Goal: Task Accomplishment & Management: Use online tool/utility

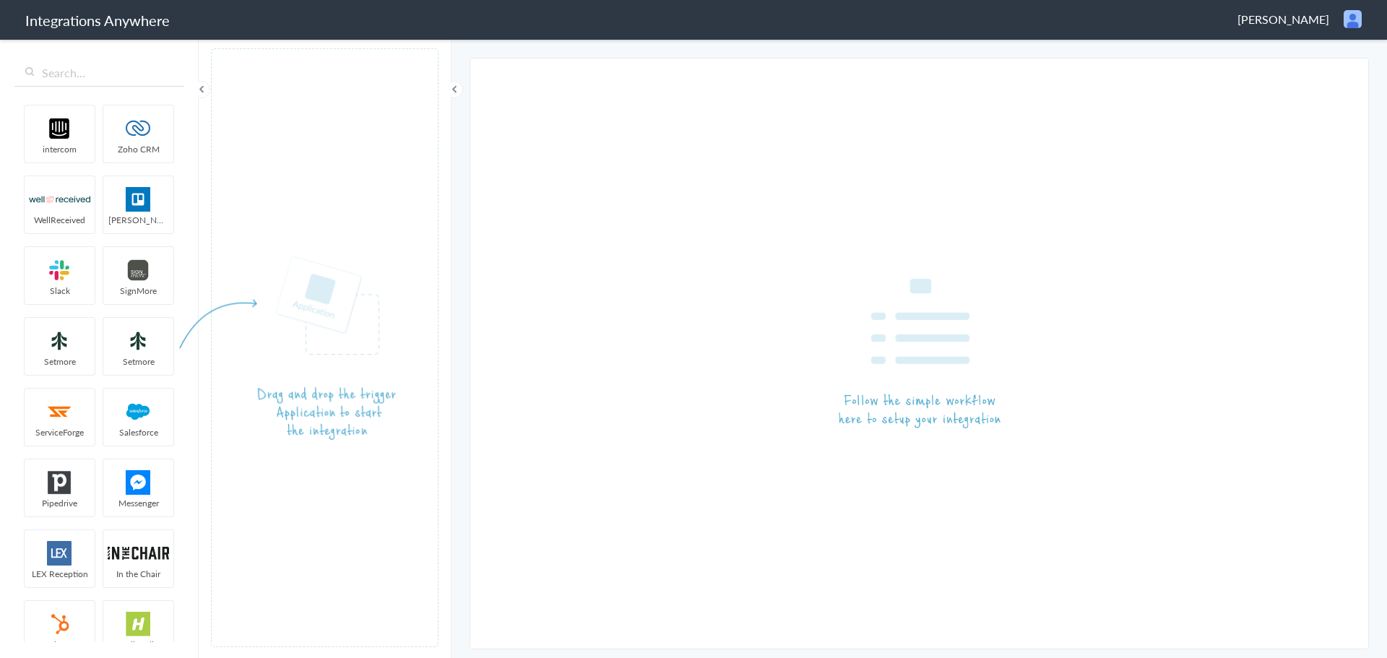
click at [1293, 15] on span "Eron McCormick" at bounding box center [1283, 19] width 92 height 17
click at [1314, 73] on li "Dashboard" at bounding box center [1322, 75] width 100 height 22
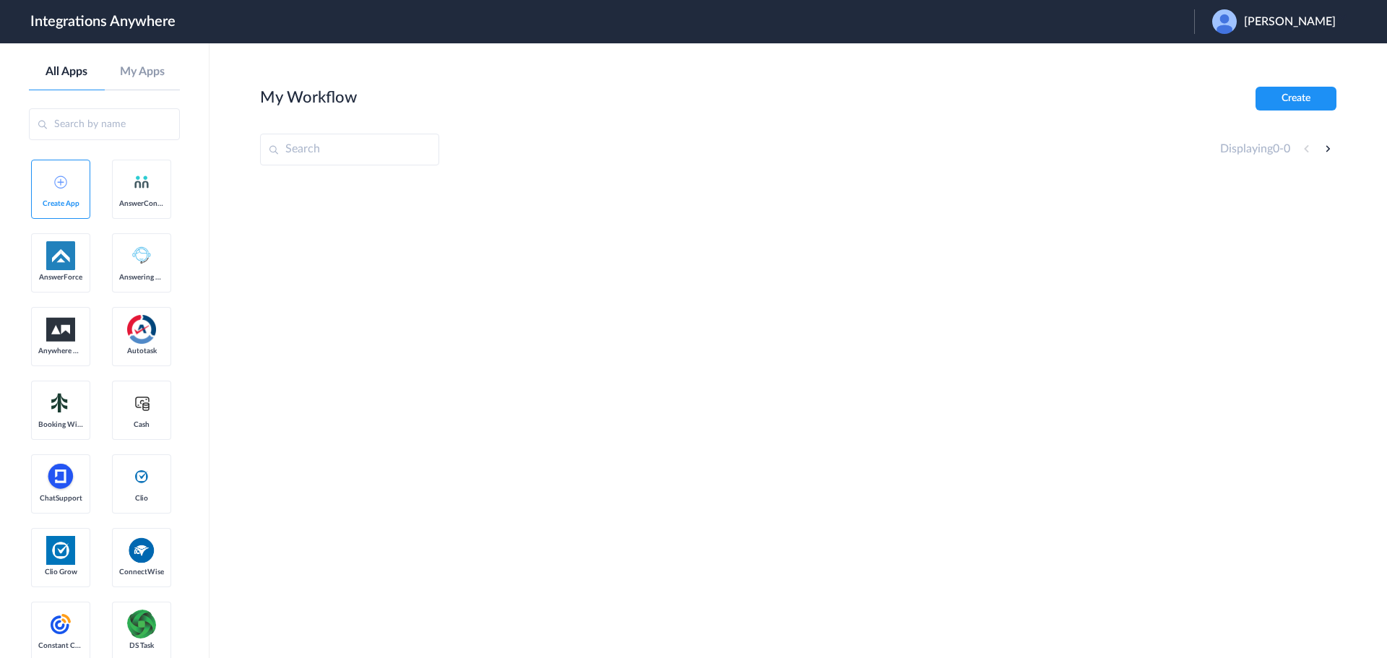
click at [123, 132] on input "text" at bounding box center [104, 124] width 151 height 32
paste input "9197690279"
type input "9197690279"
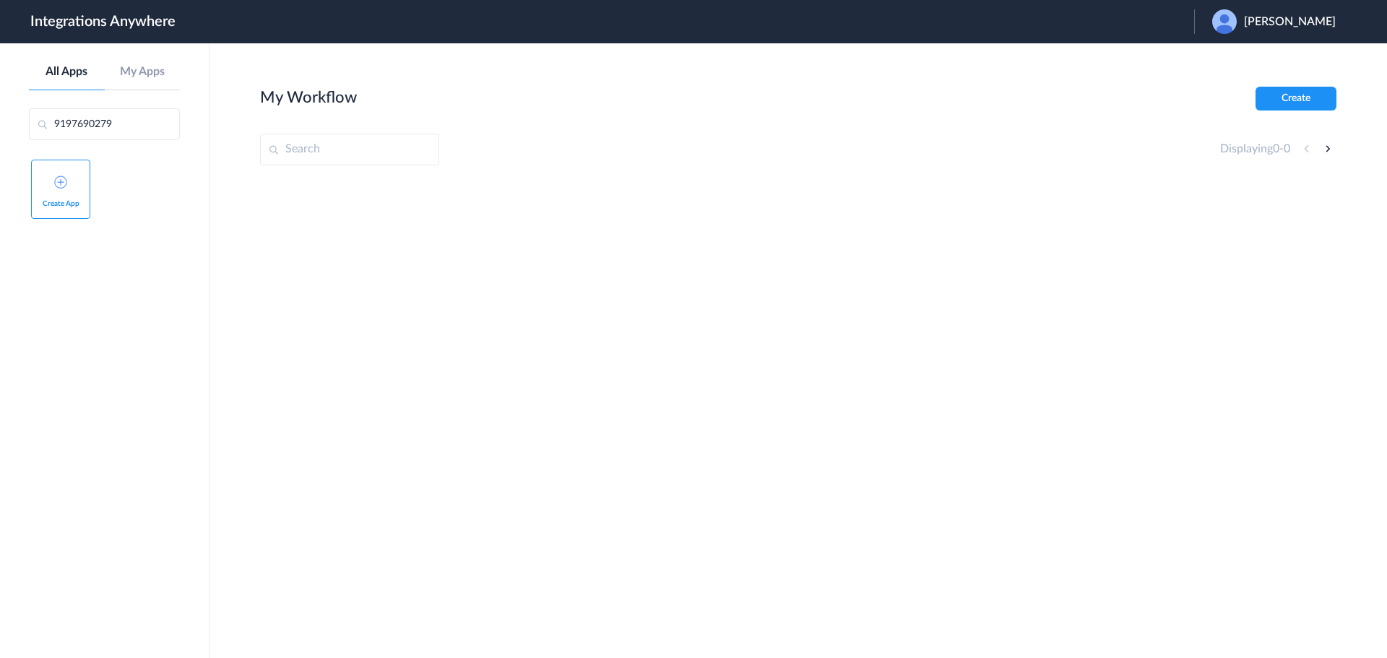
drag, startPoint x: 132, startPoint y: 116, endPoint x: -219, endPoint y: 121, distance: 351.0
click at [0, 0] on html "Integrations Anywhere Launch Account Eron McCormick My Account Logout All Apps …" at bounding box center [693, 0] width 1387 height 0
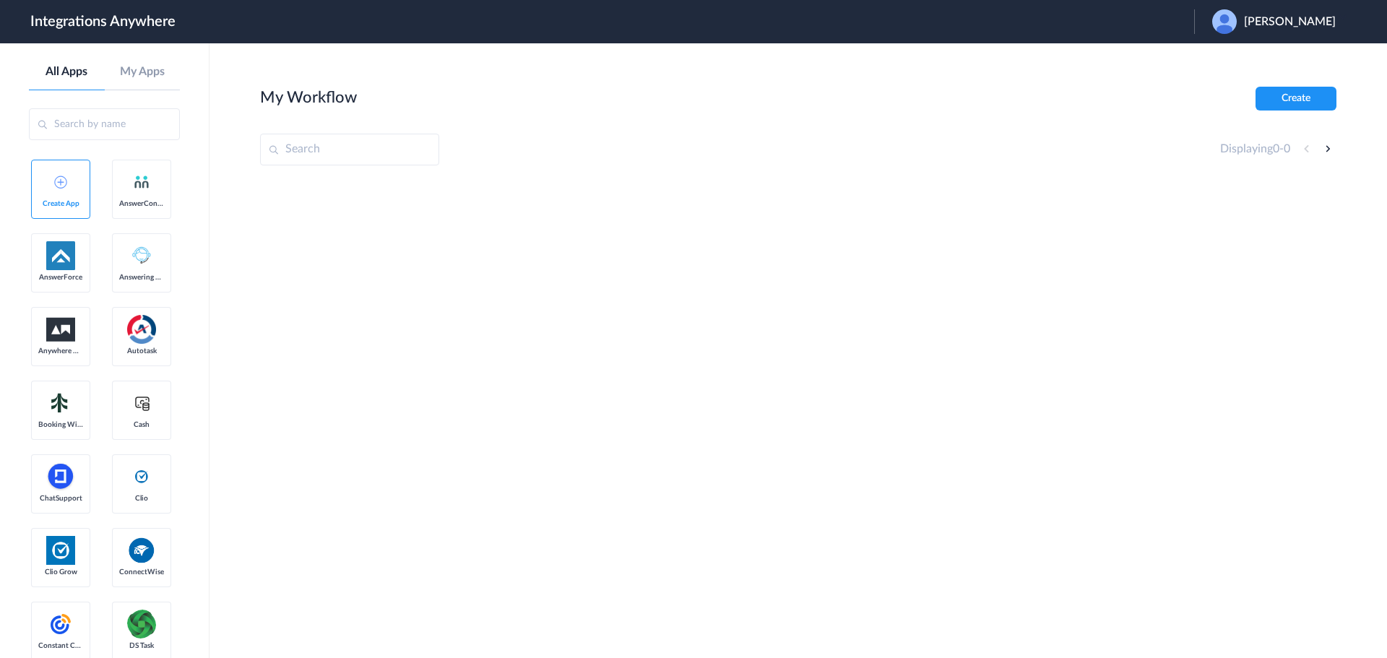
click at [1304, 30] on div "Eron McCormick" at bounding box center [1281, 21] width 138 height 25
click at [1235, 56] on link "Logout" at bounding box center [1220, 58] width 30 height 10
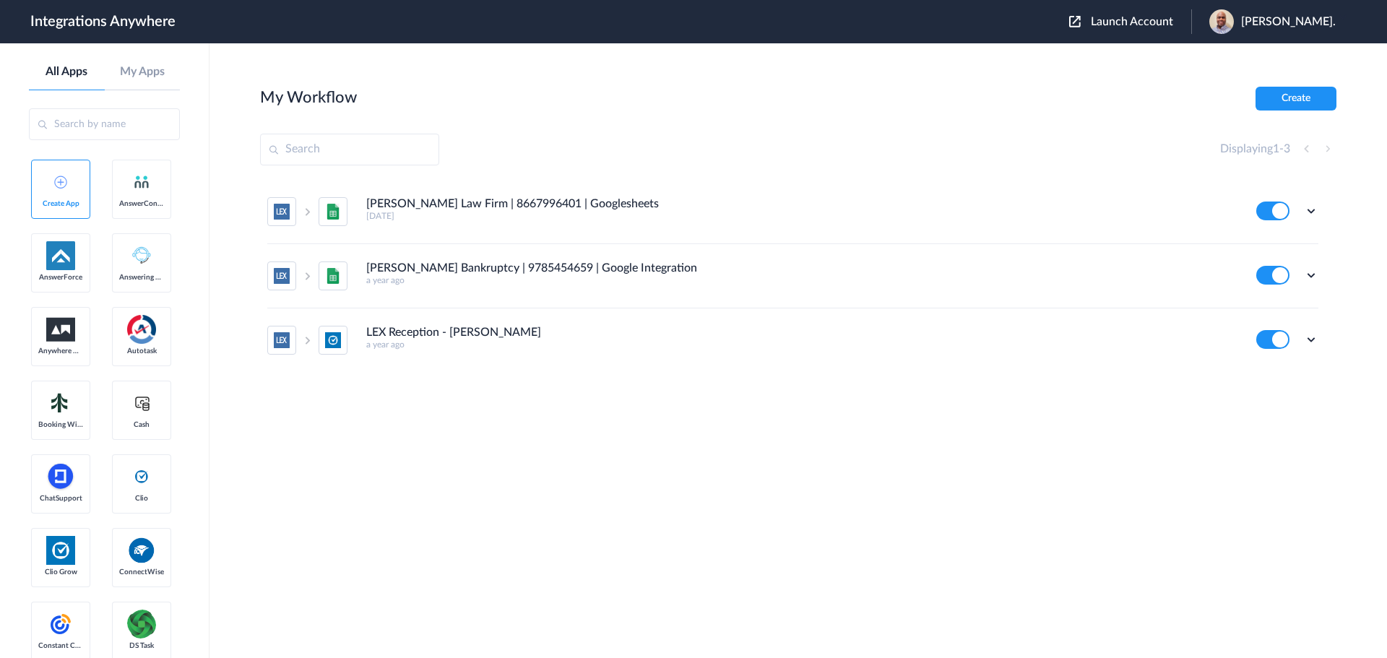
drag, startPoint x: 1104, startPoint y: 33, endPoint x: 1109, endPoint y: 28, distance: 7.7
click at [1104, 33] on div "Launch Account Patrick Asukujnr. My Account Logout" at bounding box center [1209, 21] width 281 height 25
click at [1109, 28] on button "Launch Account" at bounding box center [1130, 22] width 122 height 14
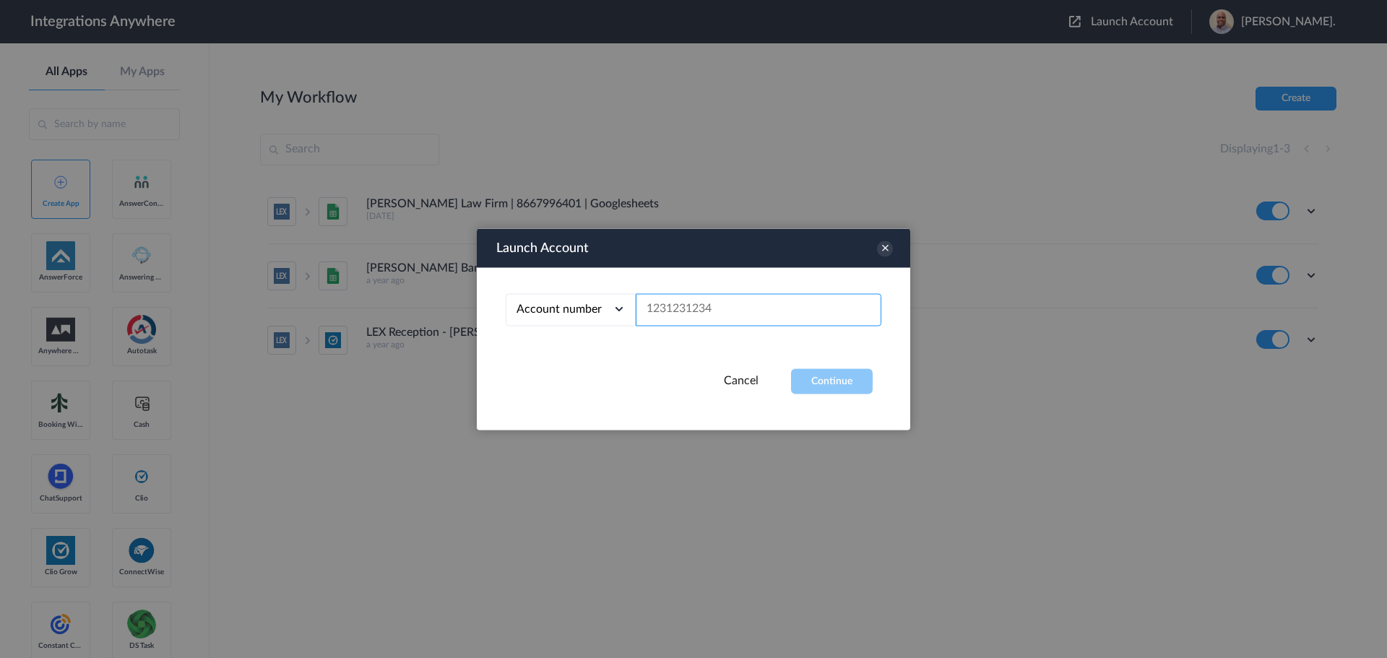
paste input "9197690279"
type input "9197690279"
click at [839, 372] on button "Continue" at bounding box center [832, 380] width 82 height 25
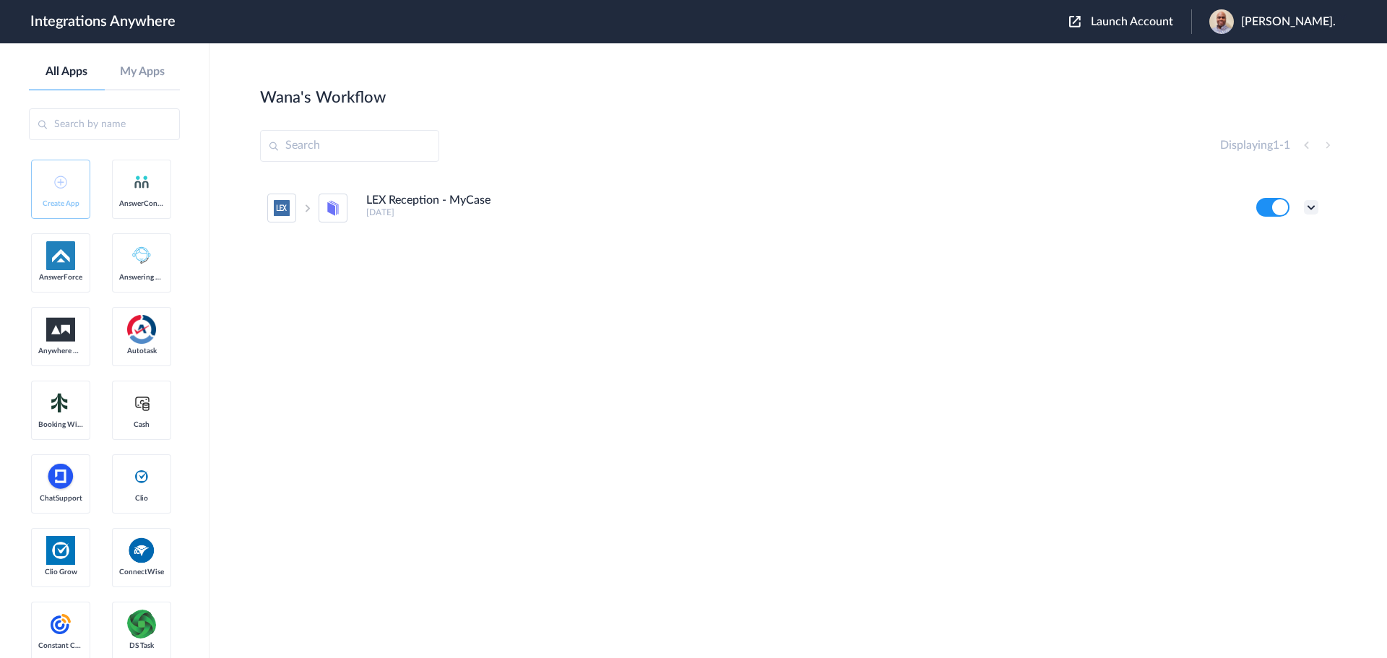
click at [1314, 204] on icon at bounding box center [1311, 207] width 14 height 14
click at [1286, 260] on li "Task history" at bounding box center [1271, 267] width 94 height 27
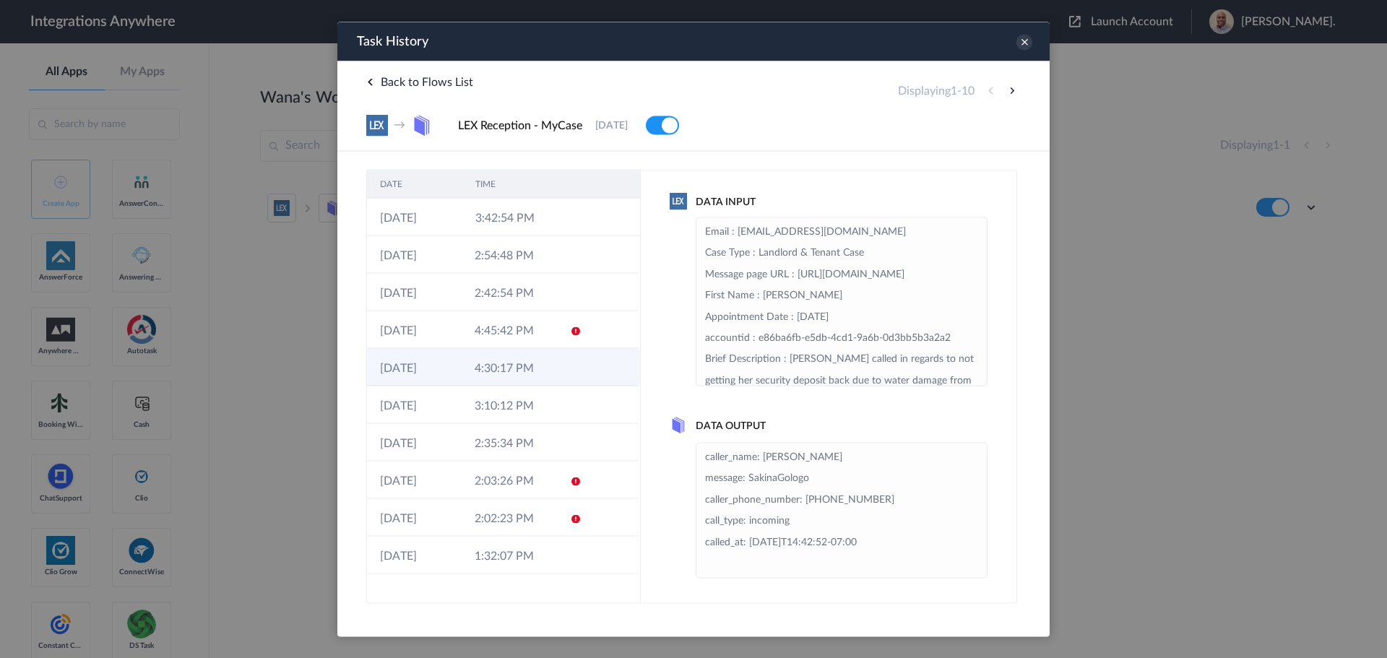
click at [503, 356] on td "4:30:17 PM" at bounding box center [508, 367] width 95 height 38
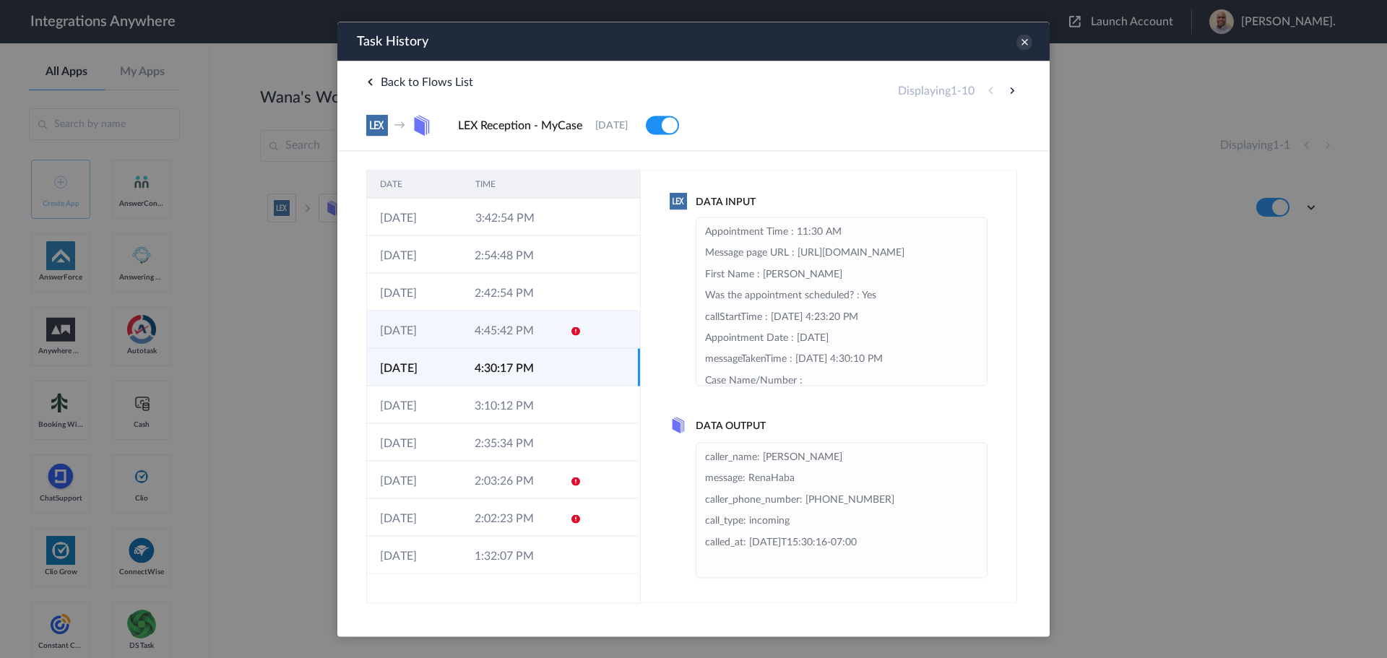
click at [518, 326] on td "4:45:42 PM" at bounding box center [508, 330] width 95 height 38
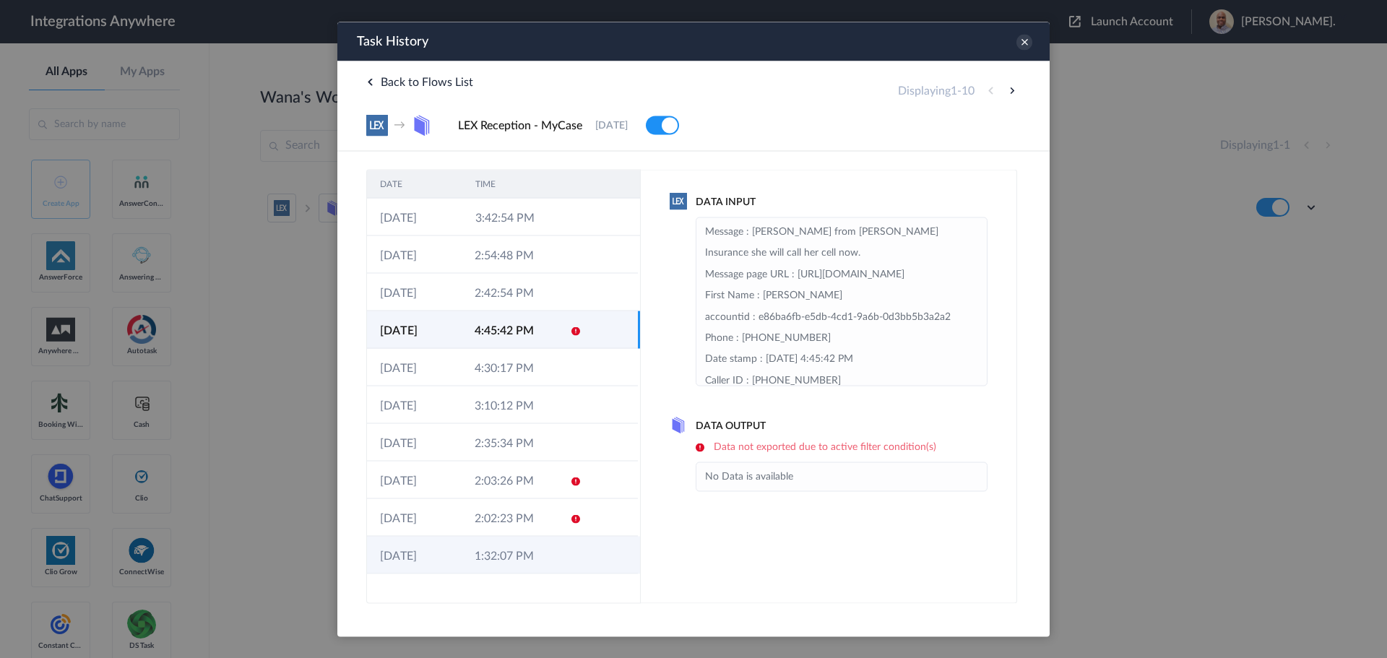
click at [545, 560] on td "1:32:07 PM" at bounding box center [508, 555] width 95 height 38
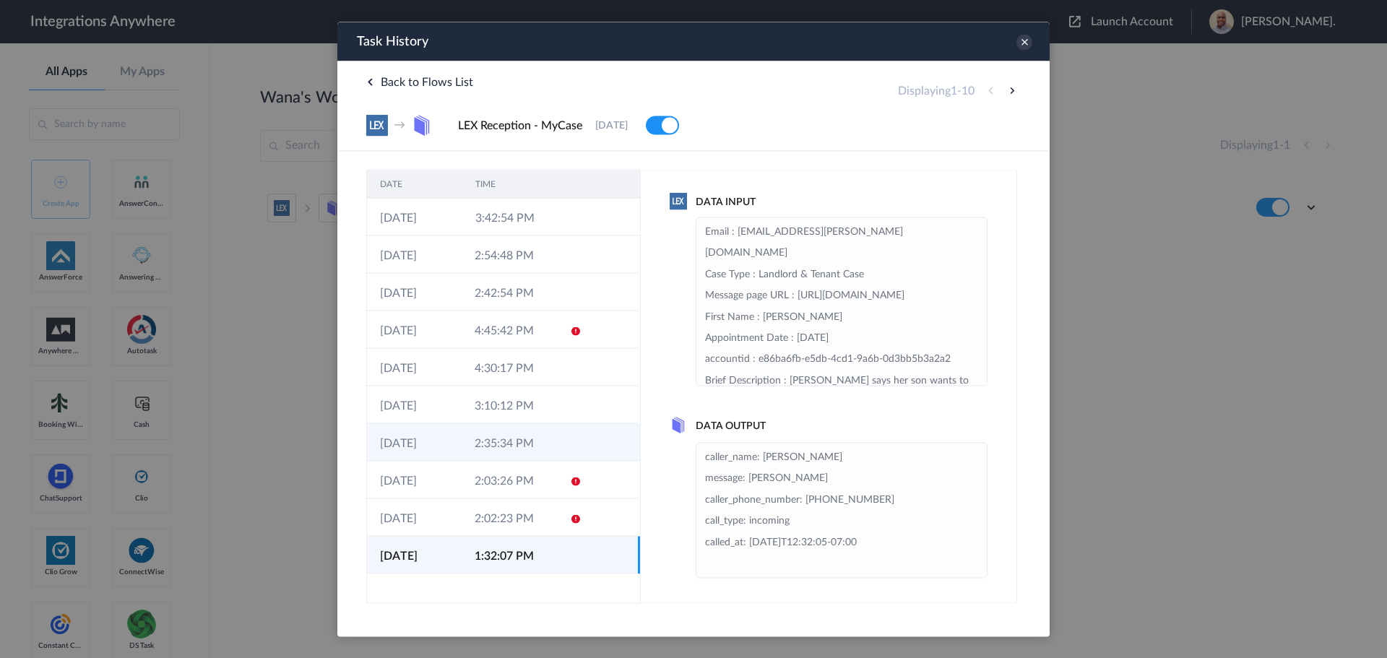
click at [526, 430] on td "2:35:34 PM" at bounding box center [508, 442] width 95 height 38
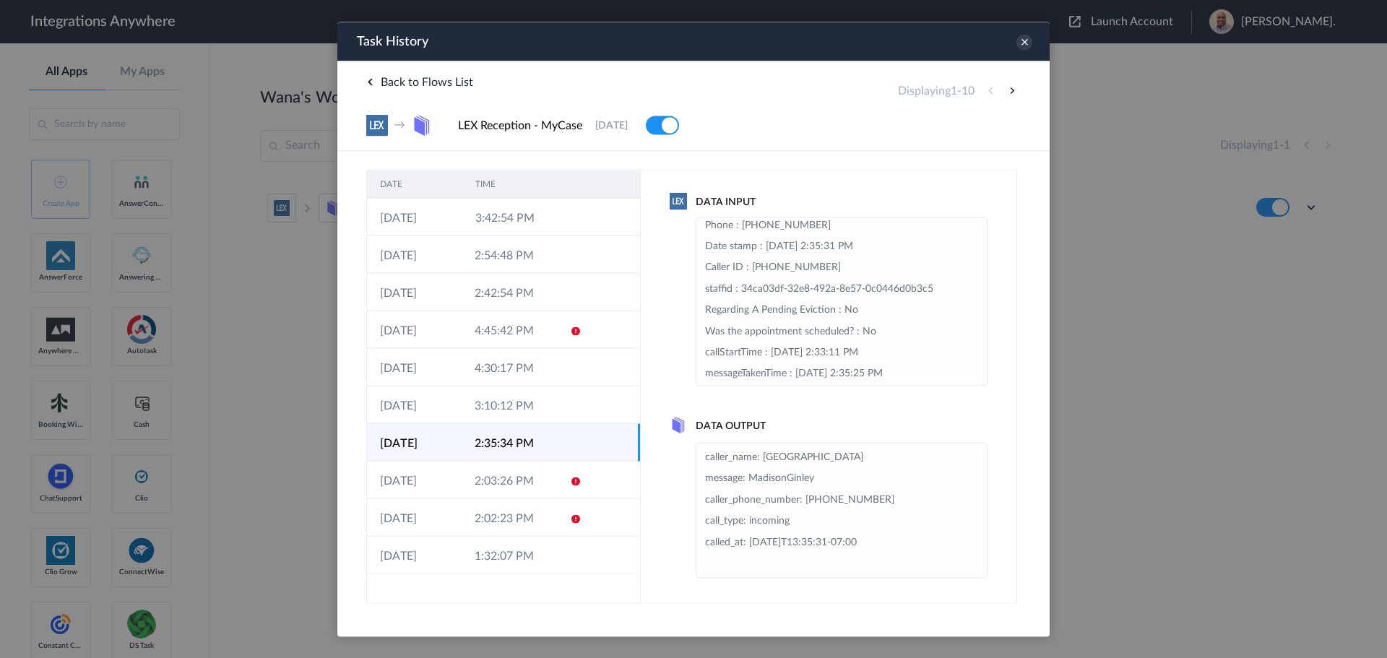
scroll to position [268, 0]
click at [485, 367] on td "4:30:17 PM" at bounding box center [508, 367] width 95 height 38
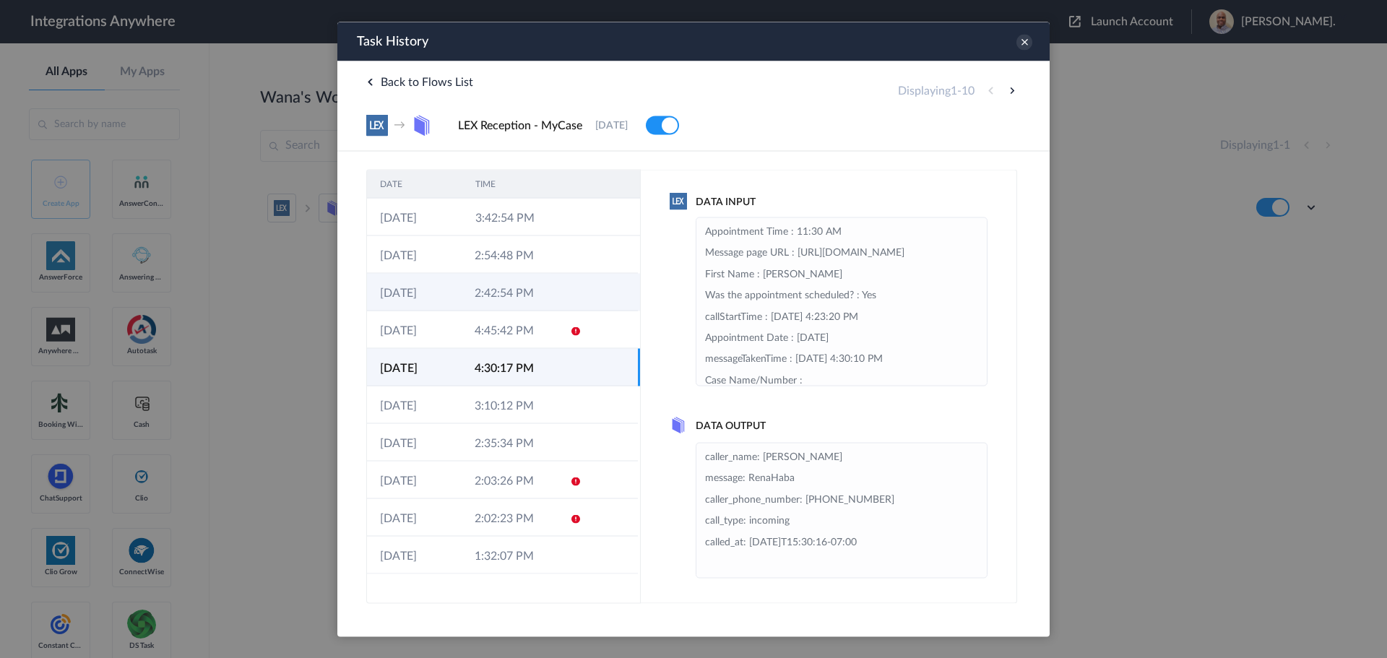
click at [511, 306] on td "2:42:54 PM" at bounding box center [508, 292] width 95 height 38
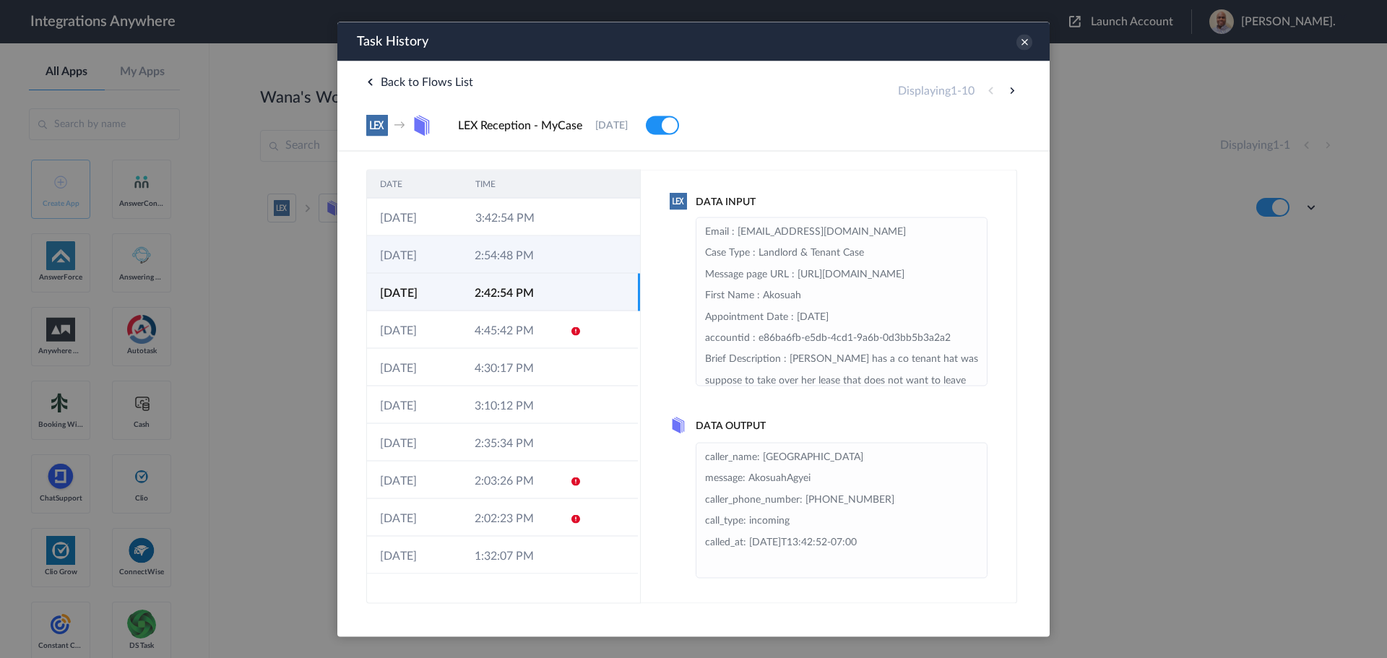
click at [529, 264] on td "2:54:48 PM" at bounding box center [508, 254] width 95 height 38
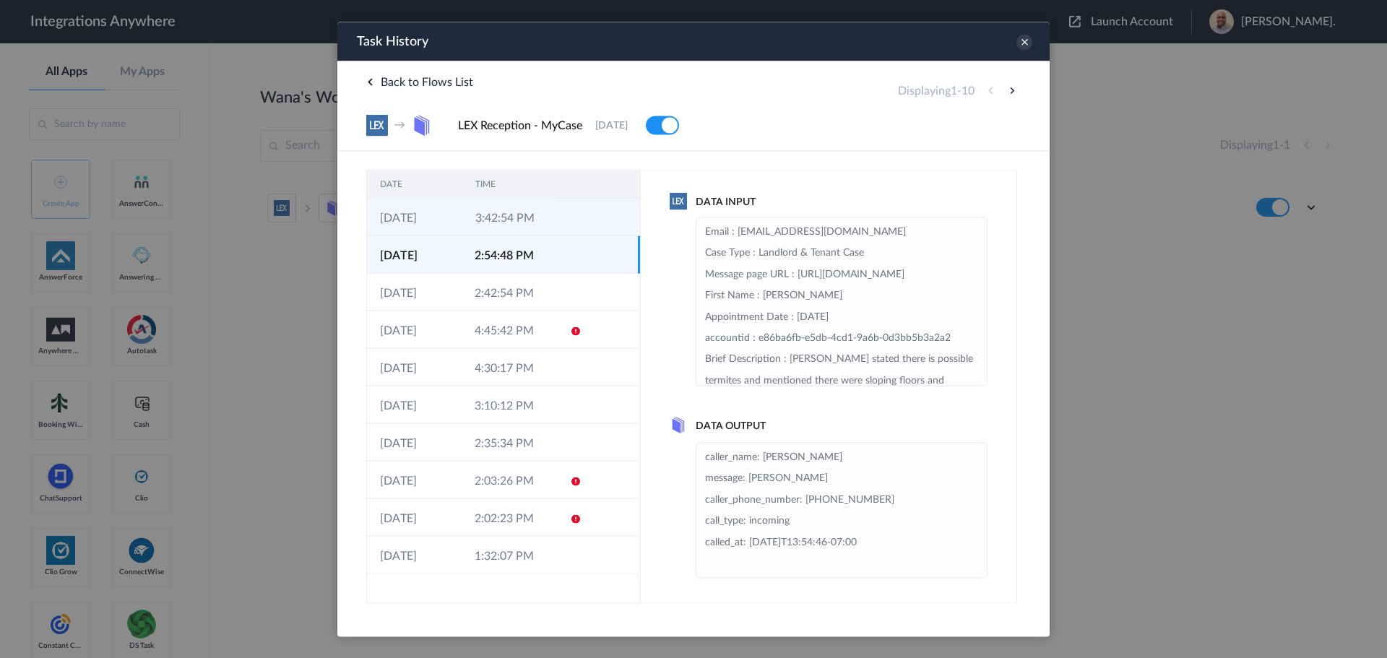
click at [544, 225] on td "3:42:54 PM" at bounding box center [509, 217] width 95 height 38
click at [1020, 48] on icon at bounding box center [1024, 42] width 16 height 16
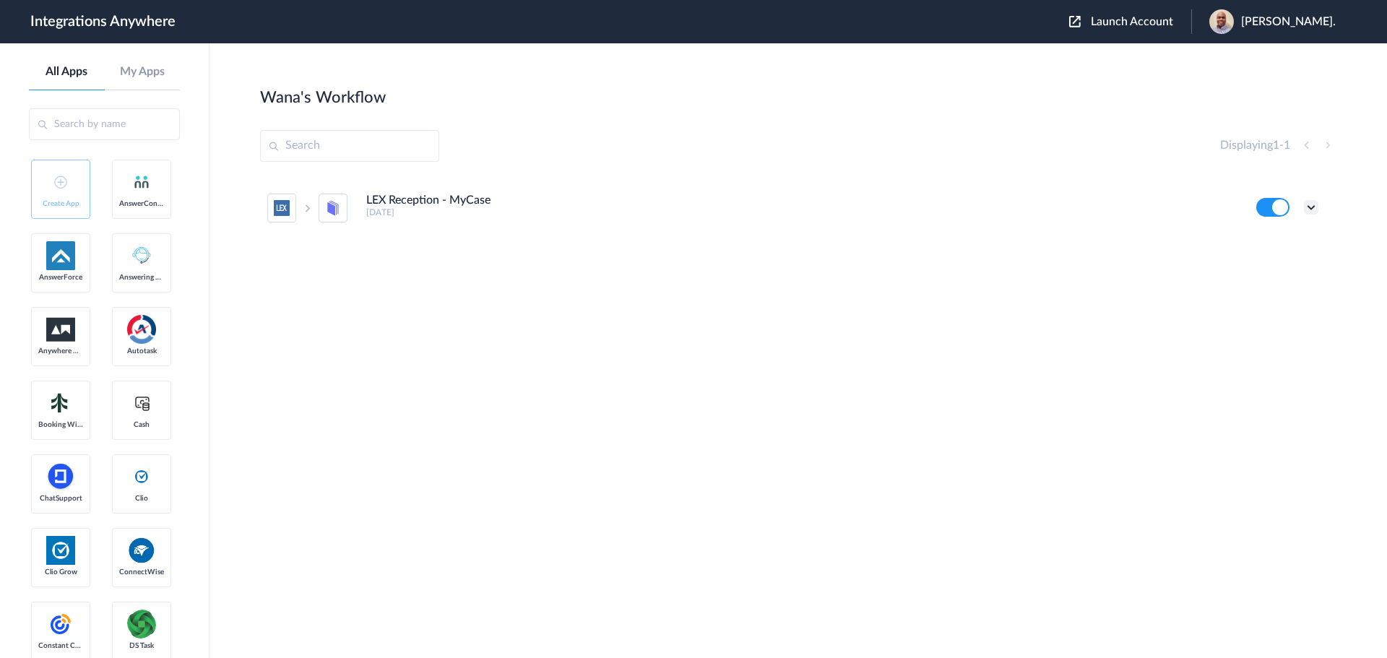
click at [1314, 208] on icon at bounding box center [1311, 207] width 14 height 14
click at [1287, 241] on li "Edit" at bounding box center [1271, 240] width 94 height 27
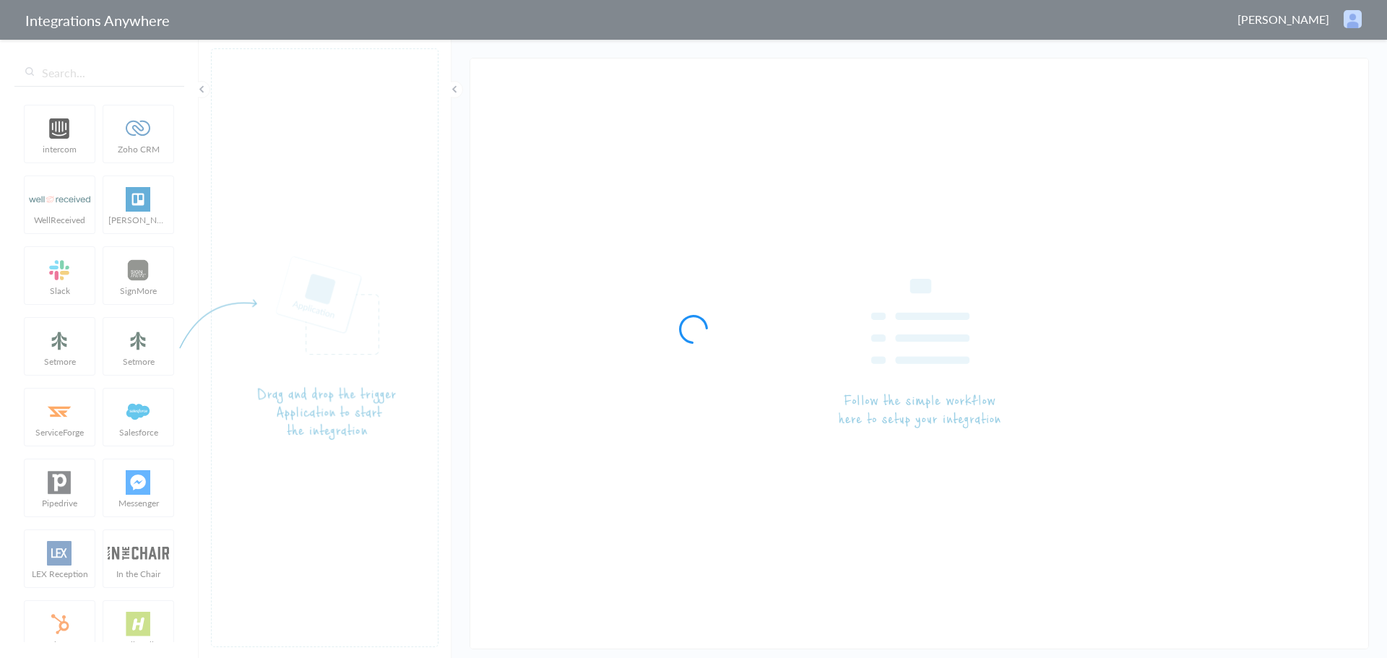
type input "LEX Reception - MyCase"
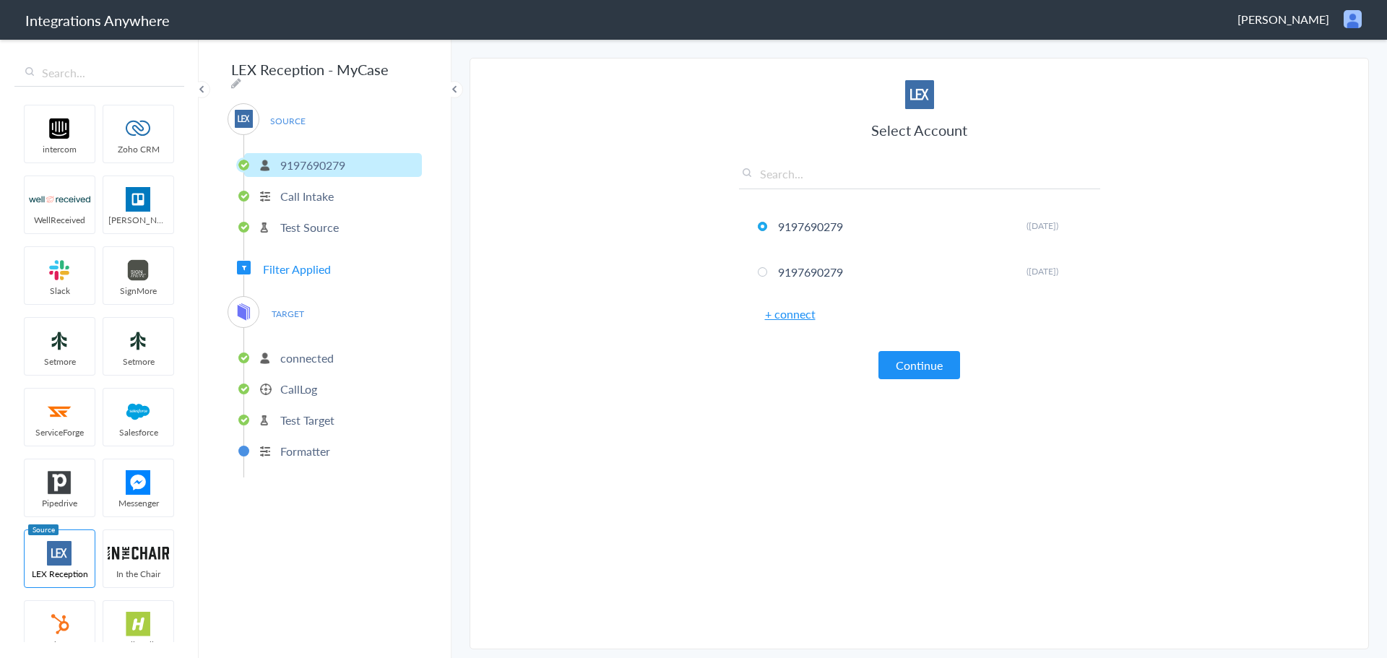
click at [288, 310] on span "TARGET" at bounding box center [287, 313] width 55 height 19
click at [294, 350] on p "connected" at bounding box center [306, 358] width 53 height 17
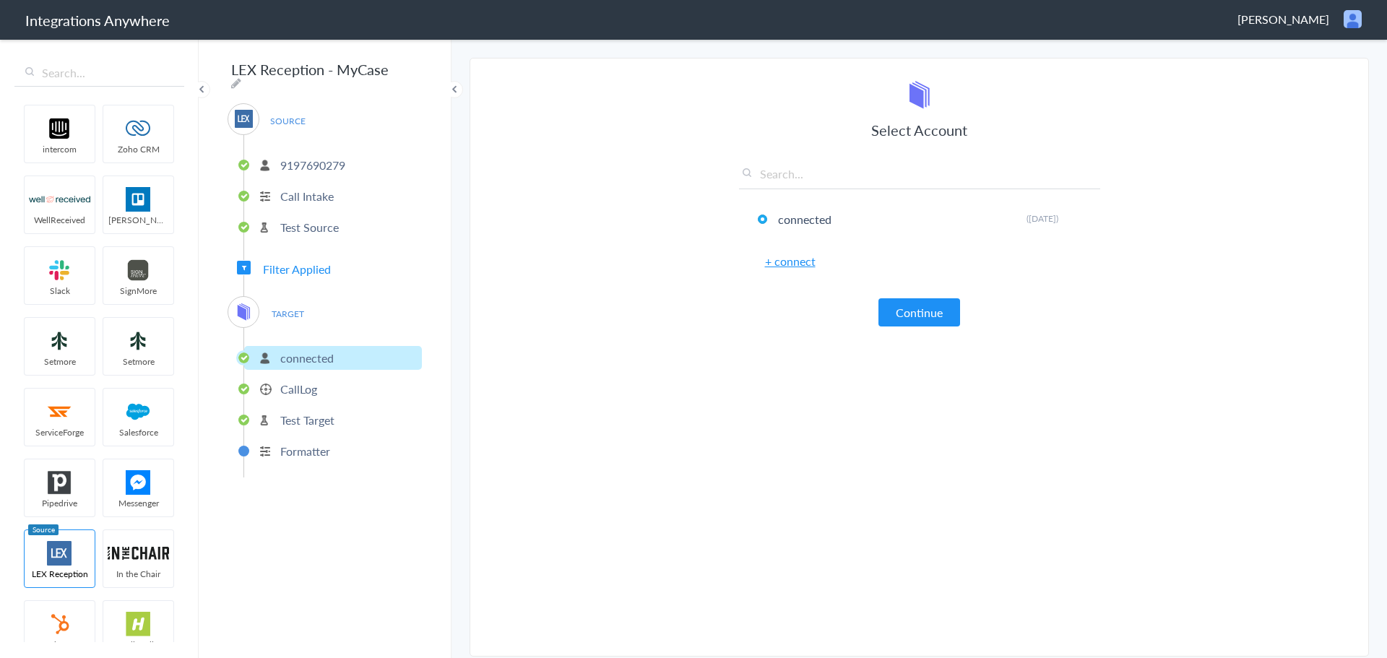
click at [295, 386] on p "CallLog" at bounding box center [298, 389] width 37 height 17
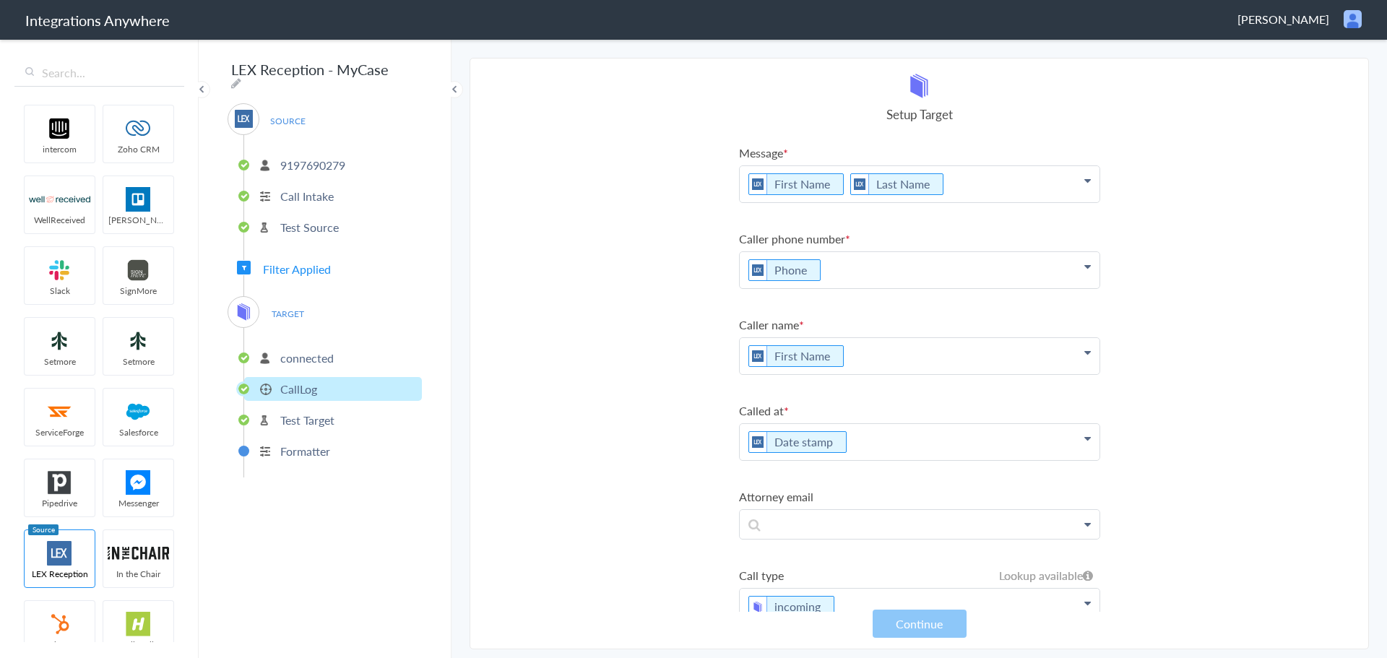
click at [300, 415] on p "Test Target" at bounding box center [307, 420] width 54 height 17
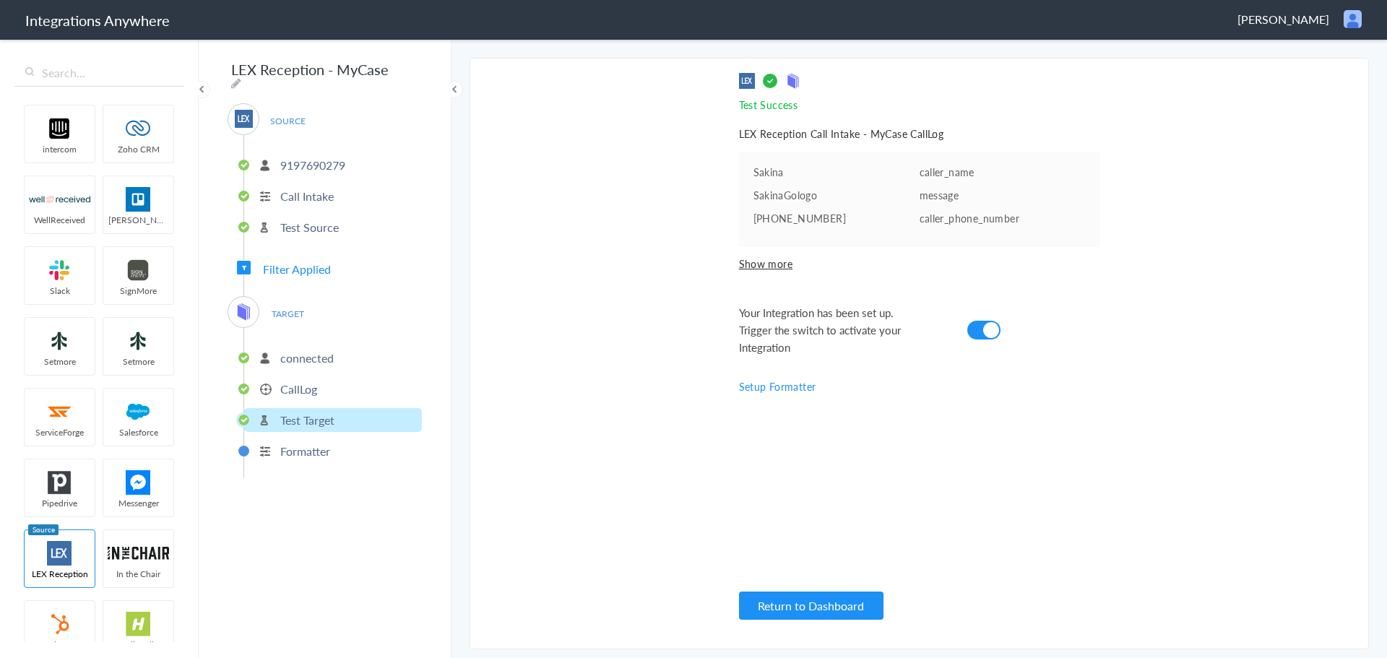
click at [300, 381] on p "CallLog" at bounding box center [298, 389] width 37 height 17
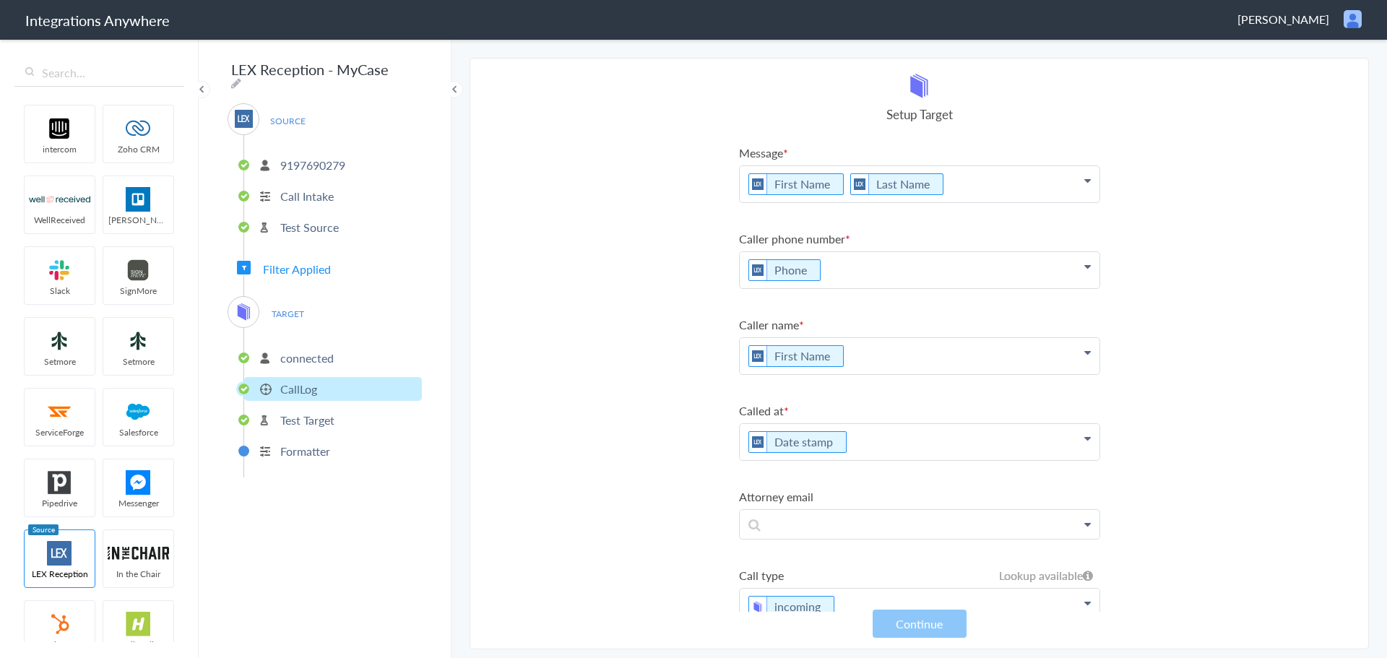
click at [316, 225] on p "Test Source" at bounding box center [309, 227] width 58 height 17
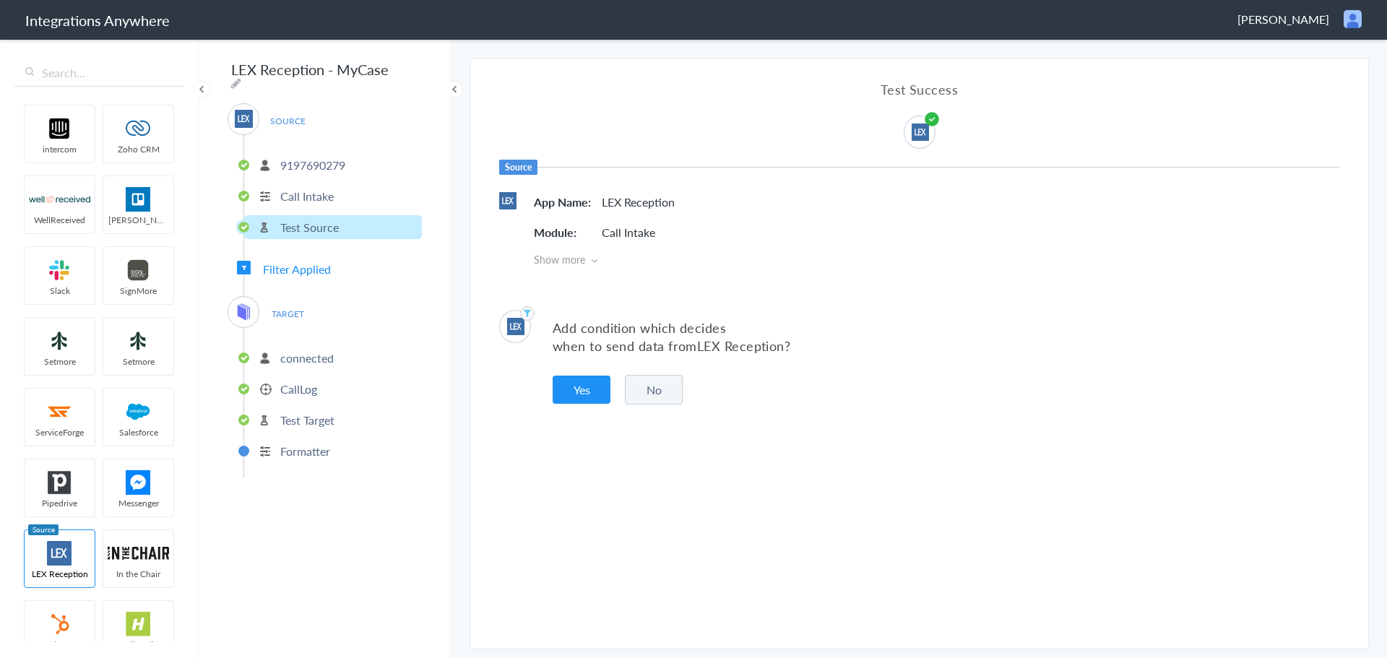
click at [318, 191] on p "Call Intake" at bounding box center [306, 196] width 53 height 17
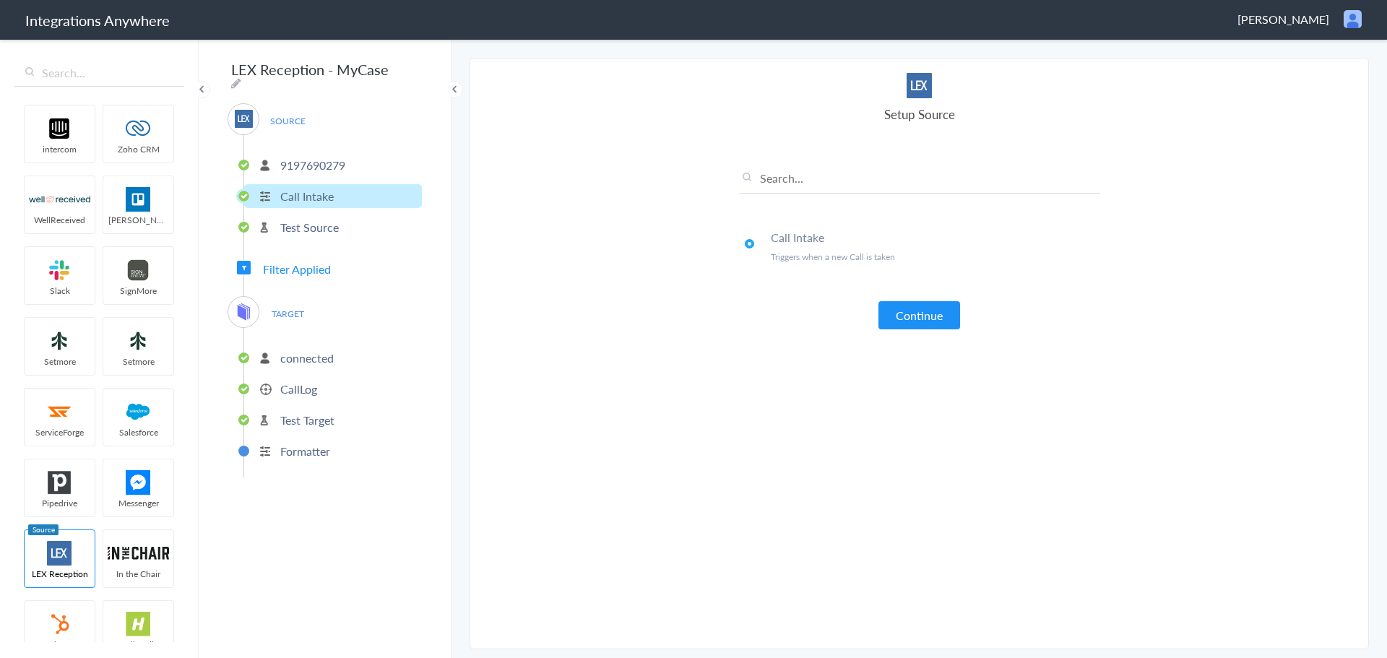
click at [316, 219] on p "Test Source" at bounding box center [309, 227] width 58 height 17
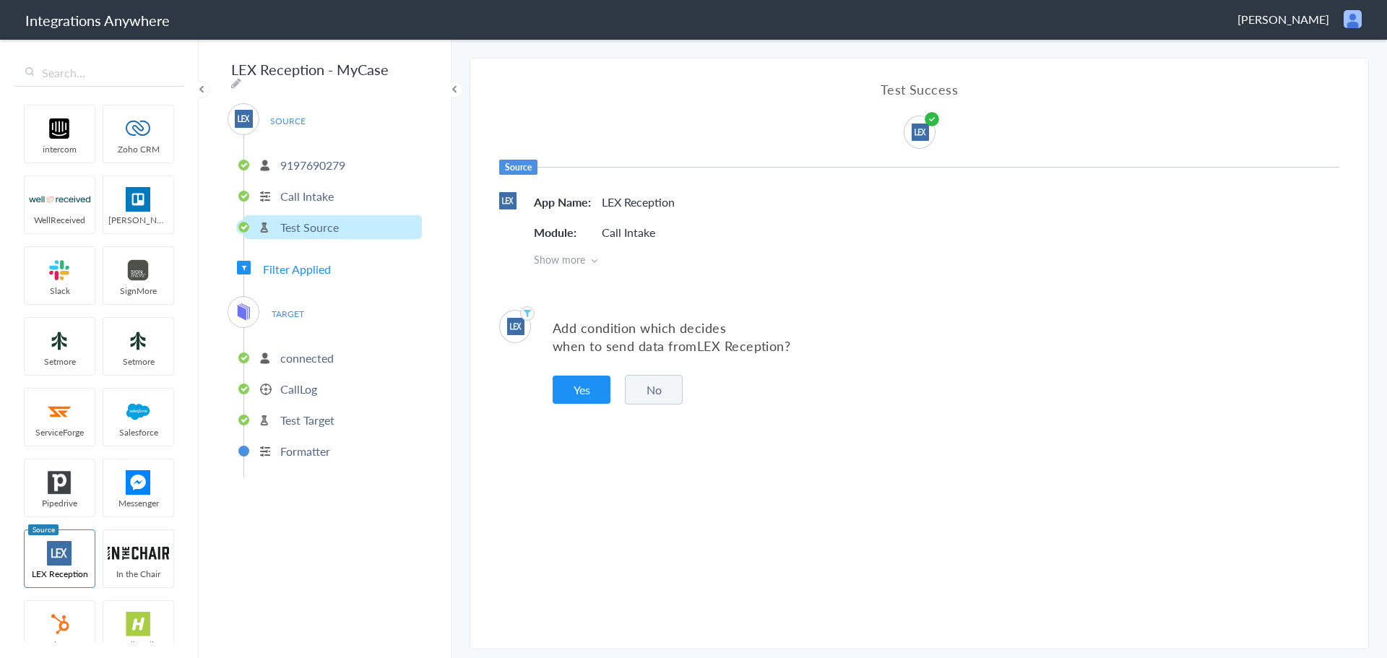
drag, startPoint x: 688, startPoint y: 595, endPoint x: 675, endPoint y: 583, distance: 17.4
click at [686, 594] on article "Test Success Source App Name LEX Reception Module Call Intake Show more Add con…" at bounding box center [919, 353] width 898 height 590
